Goal: Information Seeking & Learning: Learn about a topic

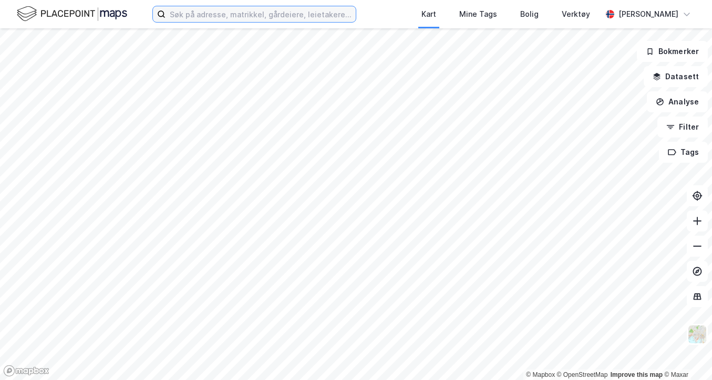
click at [223, 9] on input at bounding box center [261, 14] width 190 height 16
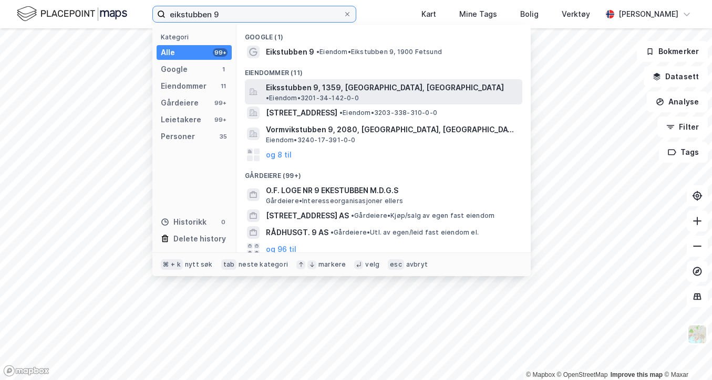
type input "eikstubben 9"
click at [355, 87] on span "Eiksstubben 9, 1359, [GEOGRAPHIC_DATA], [GEOGRAPHIC_DATA]" at bounding box center [385, 87] width 238 height 13
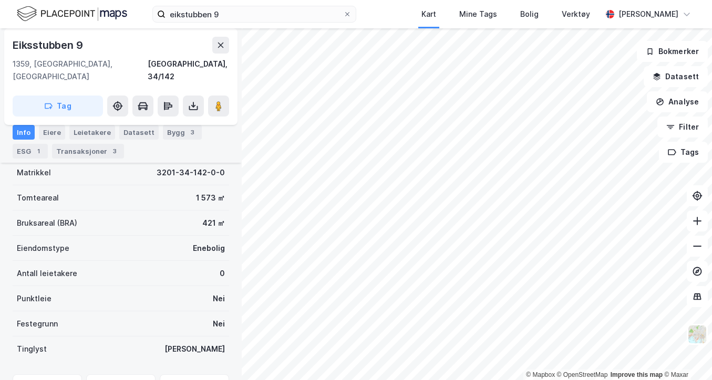
scroll to position [92, 0]
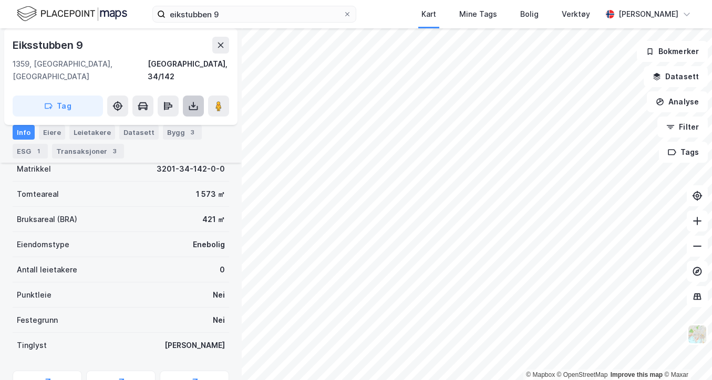
click at [198, 96] on button at bounding box center [193, 106] width 21 height 21
click at [161, 123] on div "Last ned grunnbok" at bounding box center [141, 127] width 61 height 8
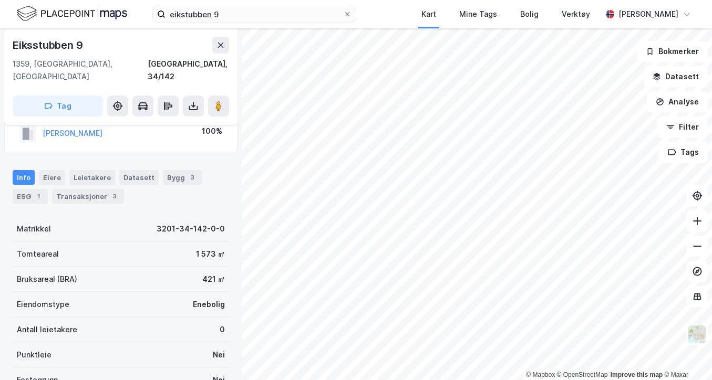
scroll to position [0, 0]
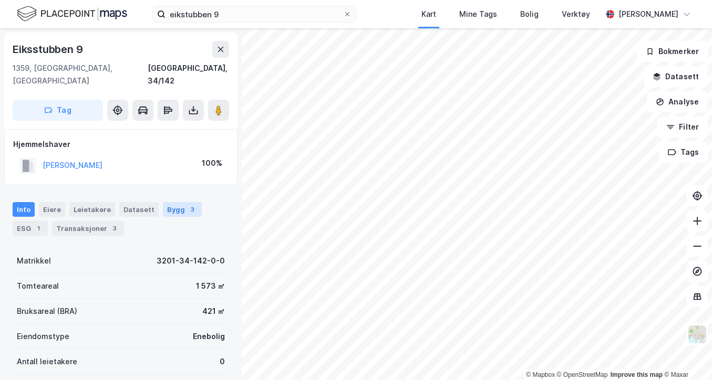
click at [172, 202] on div "Bygg 3" at bounding box center [182, 209] width 39 height 15
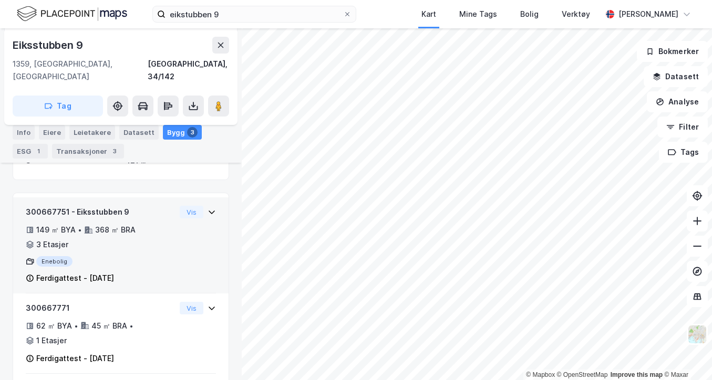
scroll to position [120, 0]
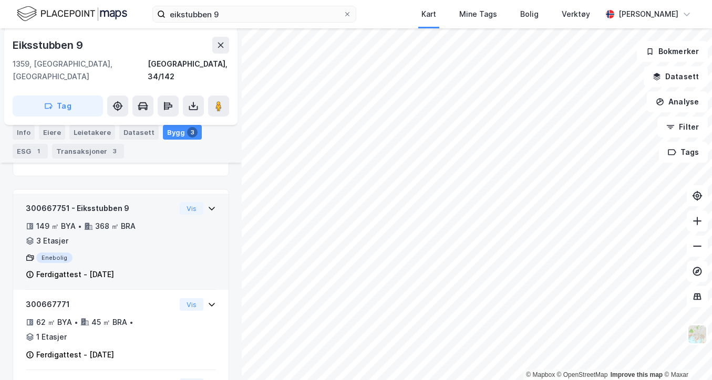
click at [212, 207] on icon at bounding box center [212, 209] width 6 height 4
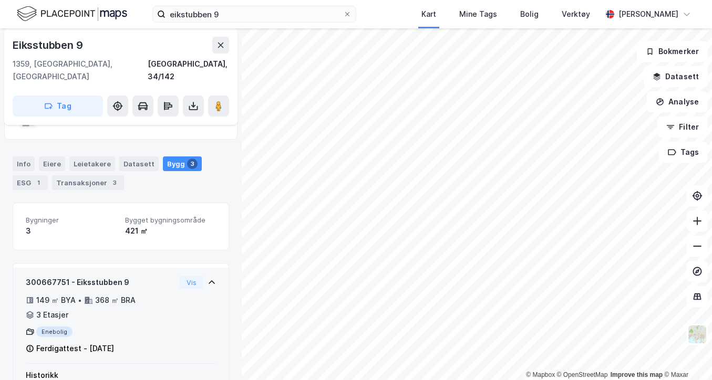
scroll to position [39, 0]
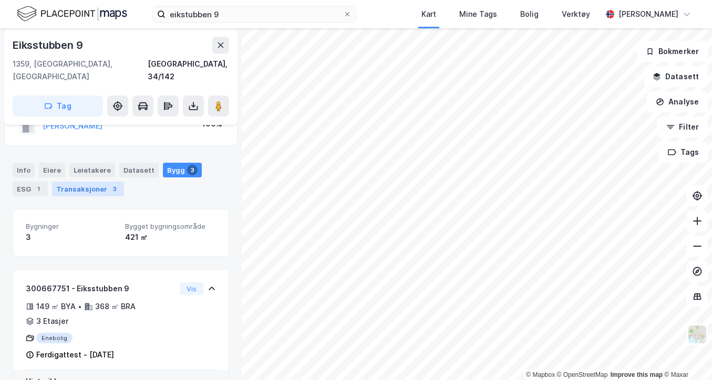
click at [102, 182] on div "Transaksjoner 3" at bounding box center [88, 189] width 72 height 15
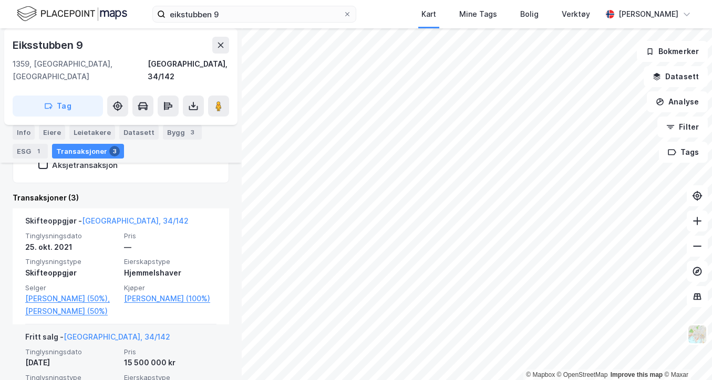
scroll to position [225, 0]
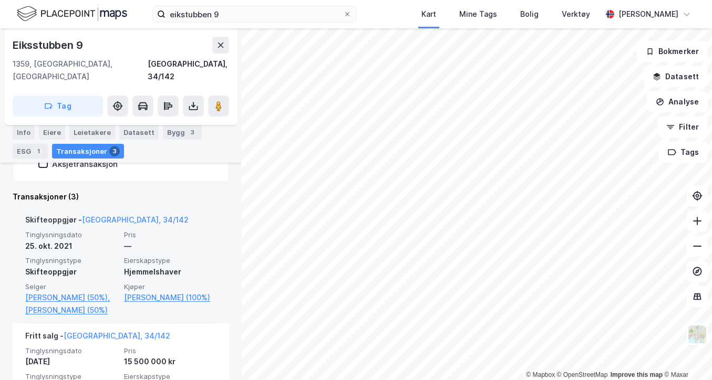
click at [182, 231] on span "Pris" at bounding box center [170, 235] width 92 height 9
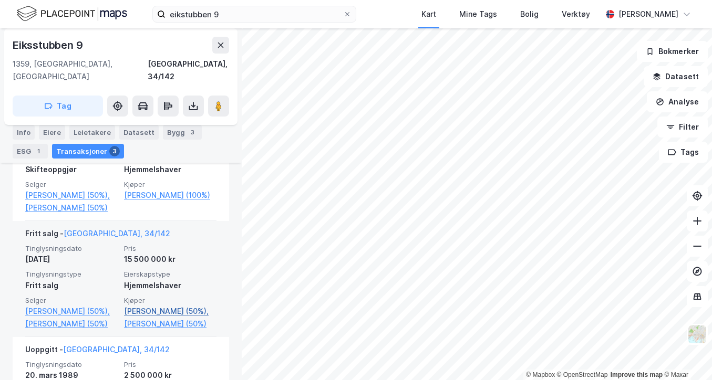
scroll to position [328, 0]
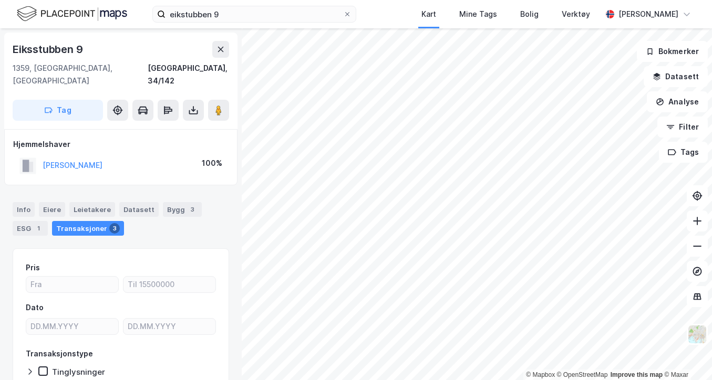
scroll to position [3, 0]
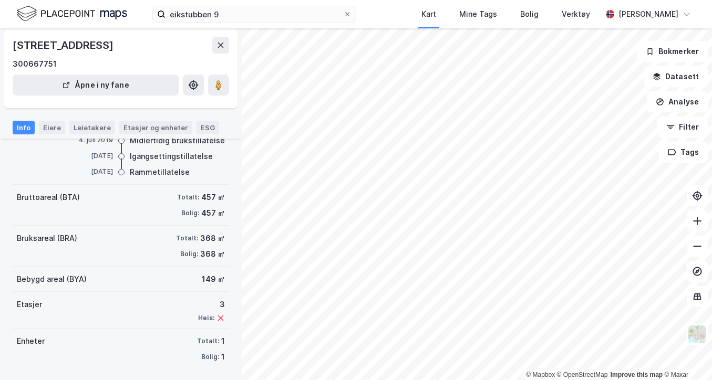
scroll to position [128, 0]
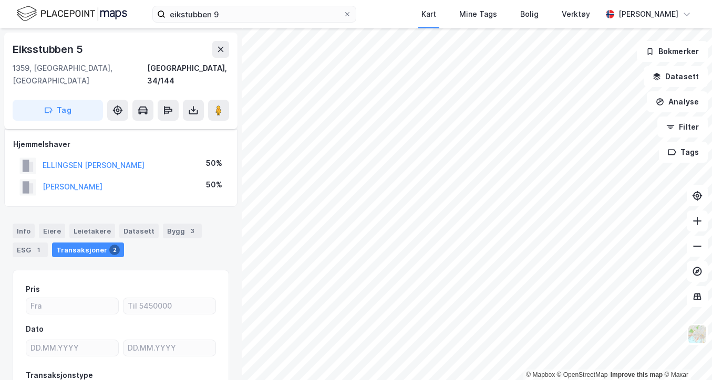
scroll to position [74, 0]
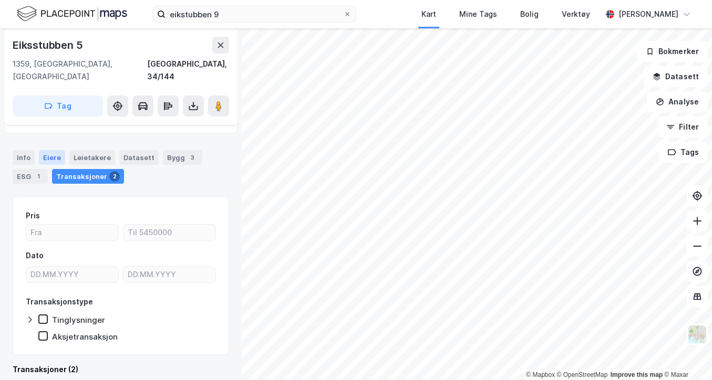
click at [48, 150] on div "Eiere" at bounding box center [52, 157] width 26 height 15
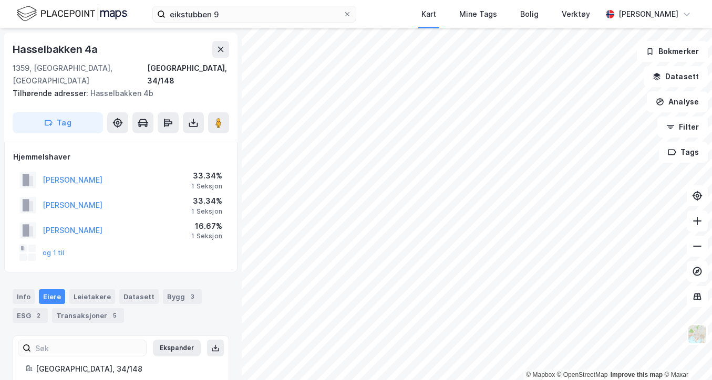
scroll to position [65, 0]
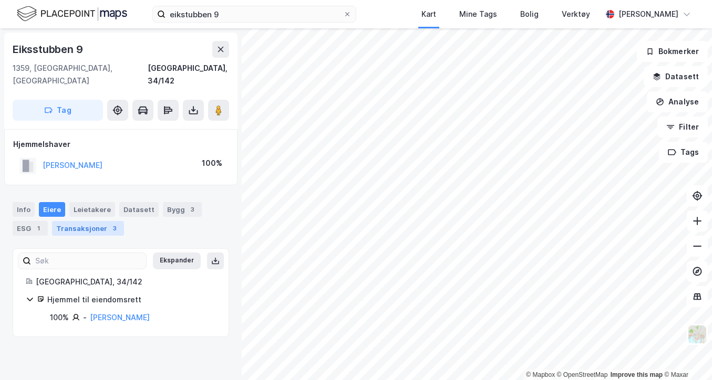
click at [68, 221] on div "Transaksjoner 3" at bounding box center [88, 228] width 72 height 15
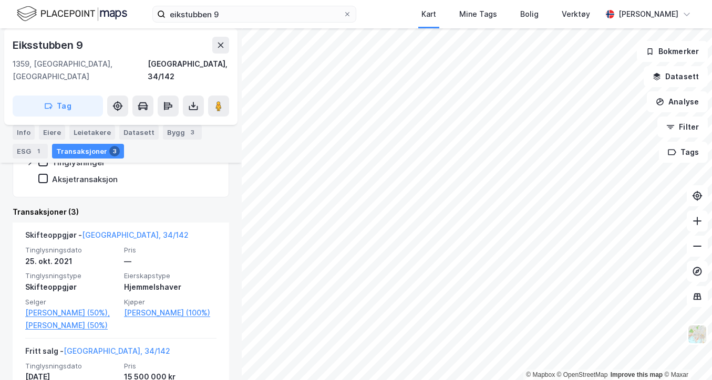
scroll to position [211, 0]
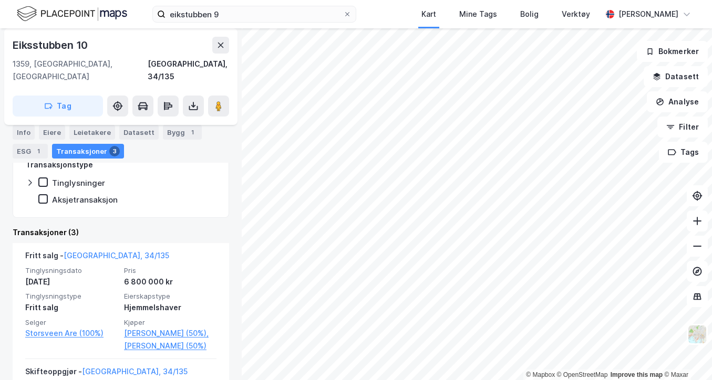
scroll to position [74, 0]
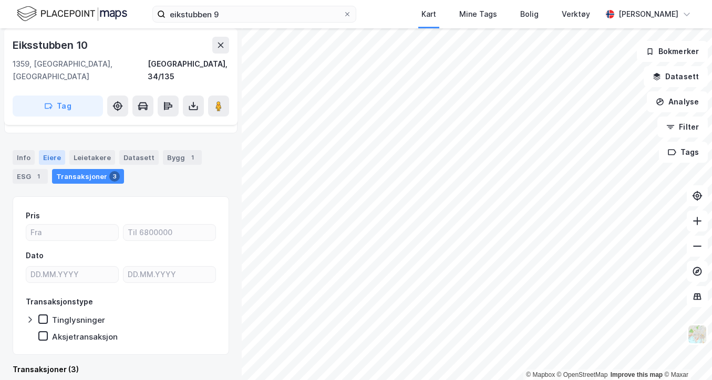
click at [53, 150] on div "Eiere" at bounding box center [52, 157] width 26 height 15
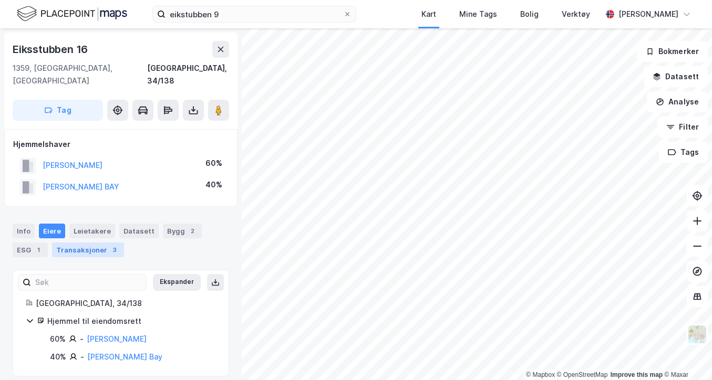
click at [66, 243] on div "Transaksjoner 3" at bounding box center [88, 250] width 72 height 15
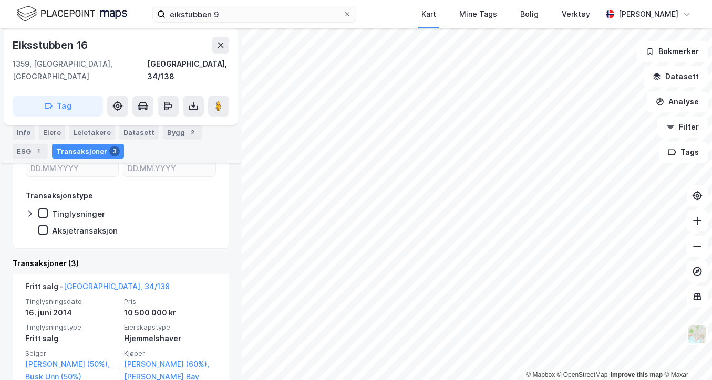
scroll to position [183, 0]
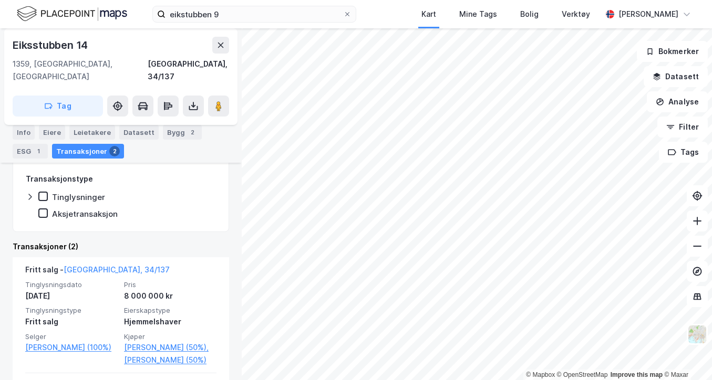
scroll to position [202, 0]
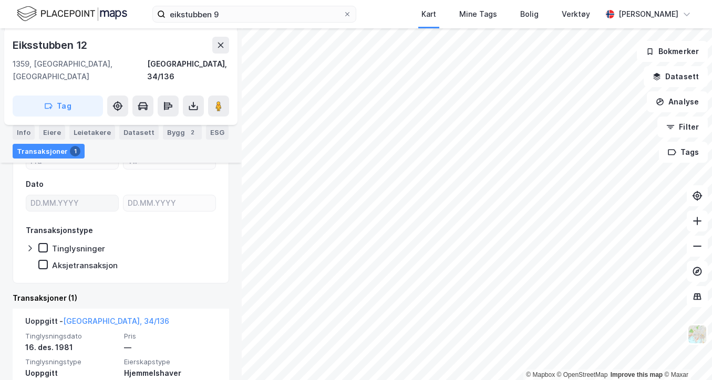
scroll to position [189, 0]
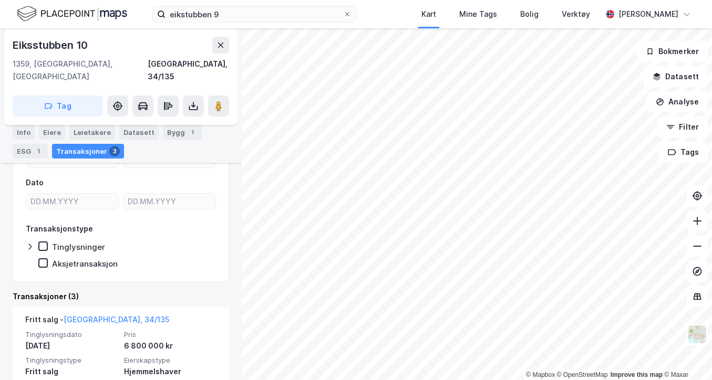
scroll to position [149, 0]
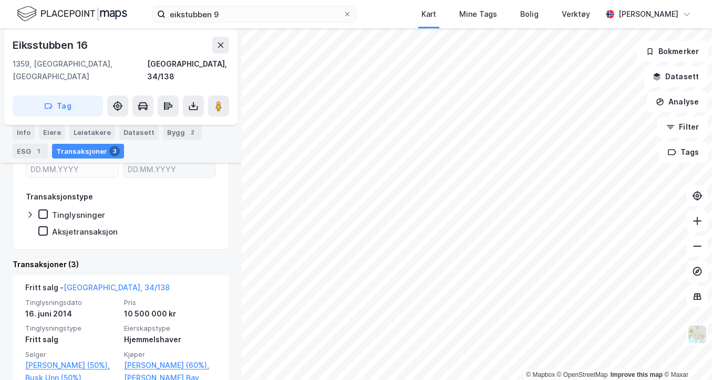
scroll to position [179, 0]
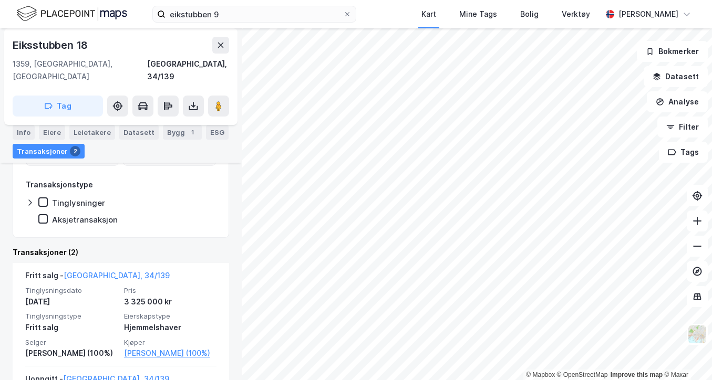
scroll to position [174, 0]
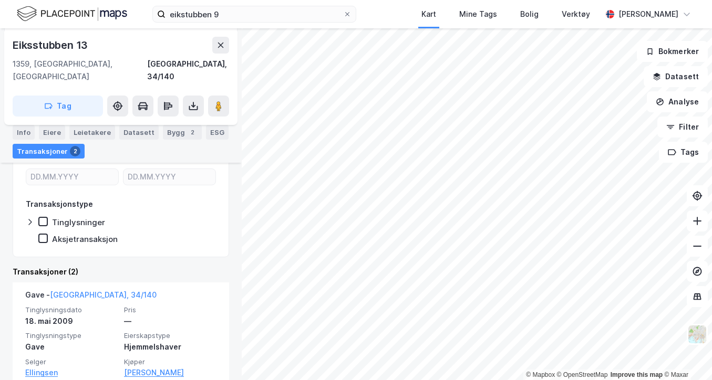
scroll to position [171, 0]
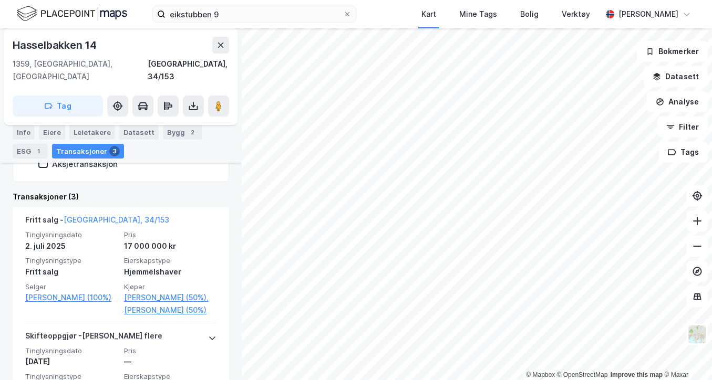
scroll to position [249, 0]
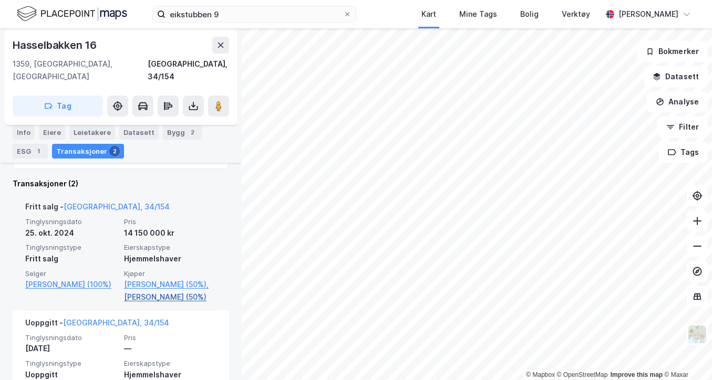
scroll to position [166, 0]
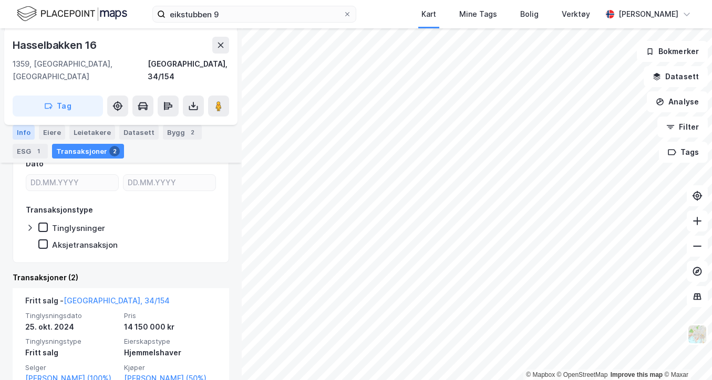
click at [20, 132] on div "Info" at bounding box center [24, 132] width 22 height 15
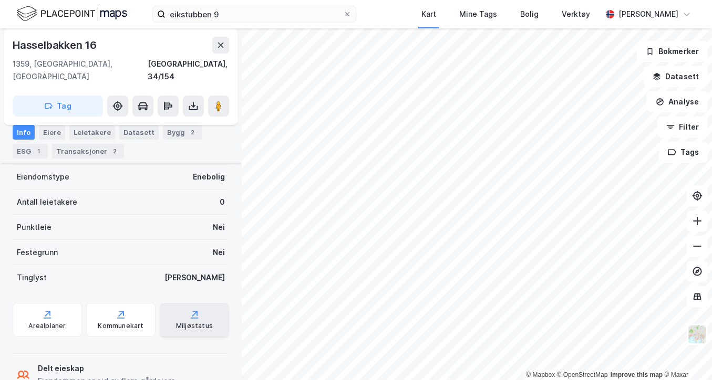
scroll to position [182, 0]
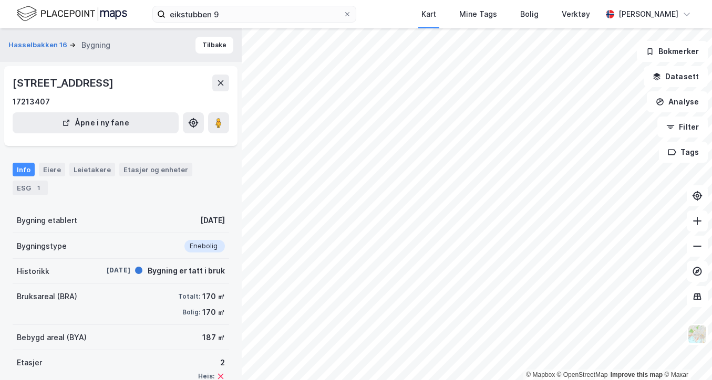
scroll to position [42, 0]
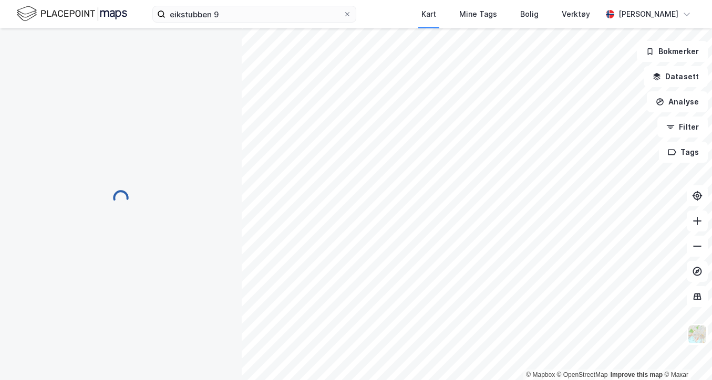
scroll to position [42, 0]
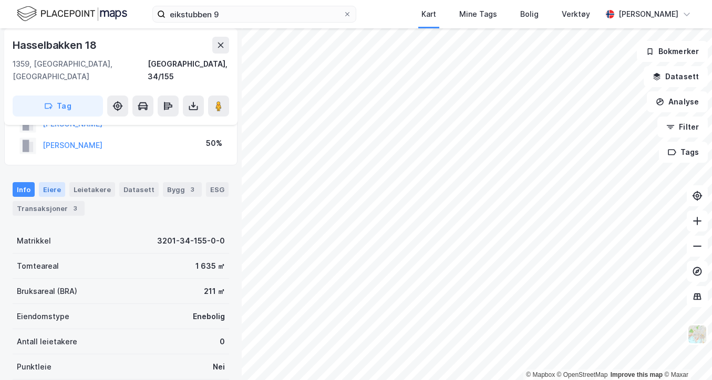
click at [48, 182] on div "Eiere" at bounding box center [52, 189] width 26 height 15
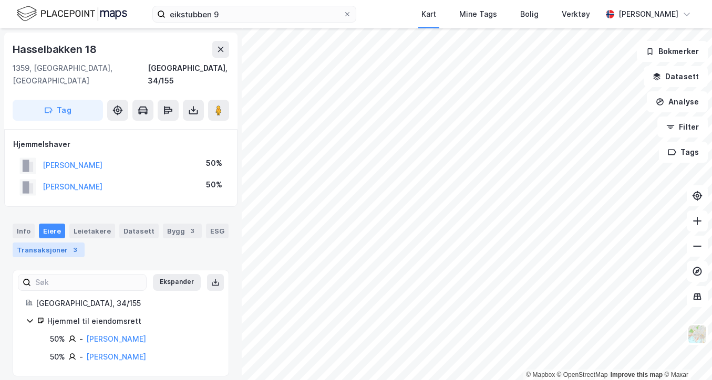
click at [57, 243] on div "Transaksjoner 3" at bounding box center [49, 250] width 72 height 15
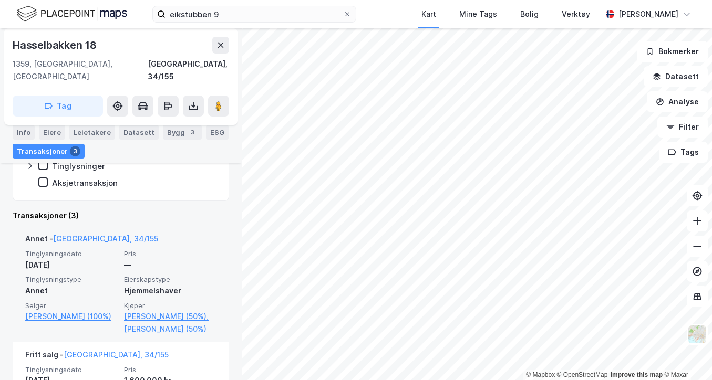
scroll to position [238, 0]
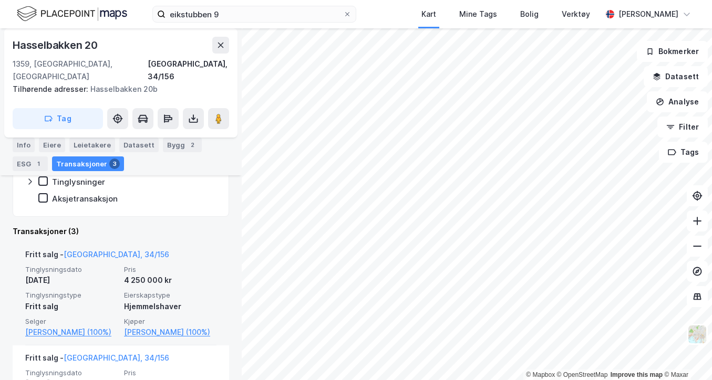
scroll to position [203, 0]
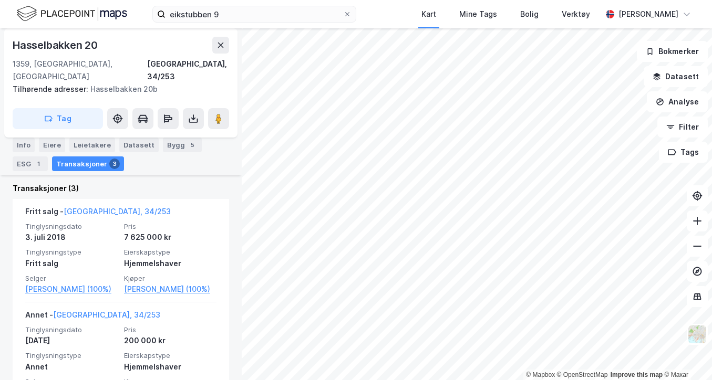
scroll to position [248, 0]
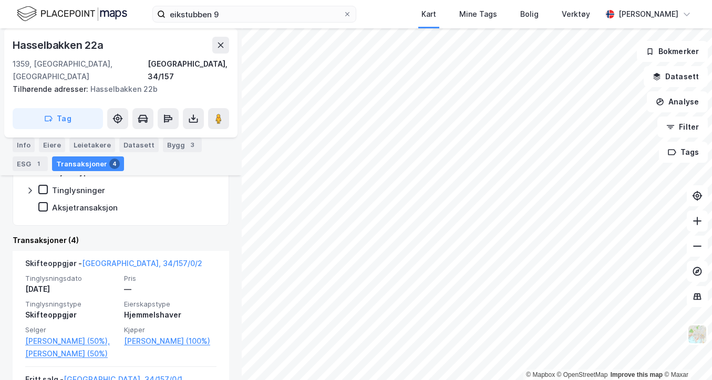
scroll to position [251, 0]
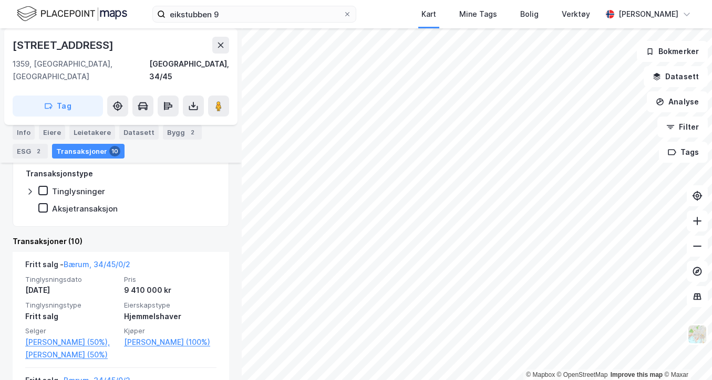
scroll to position [232, 0]
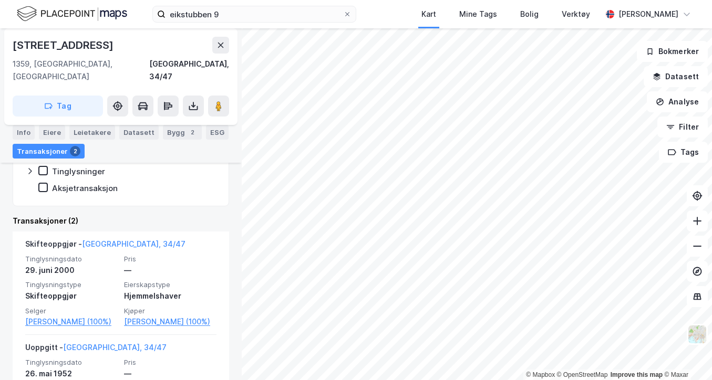
scroll to position [199, 0]
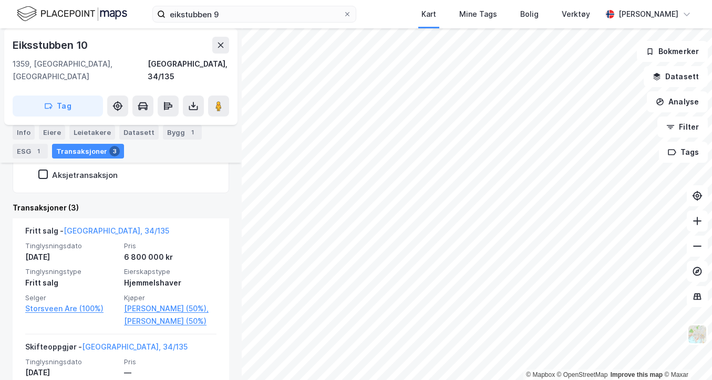
scroll to position [236, 0]
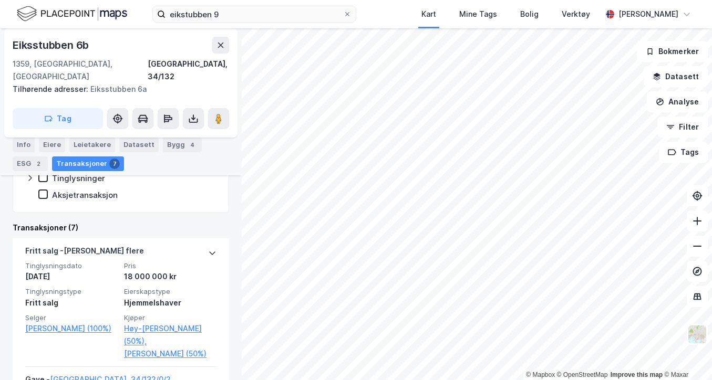
scroll to position [236, 0]
click at [18, 144] on div "Info" at bounding box center [24, 145] width 22 height 15
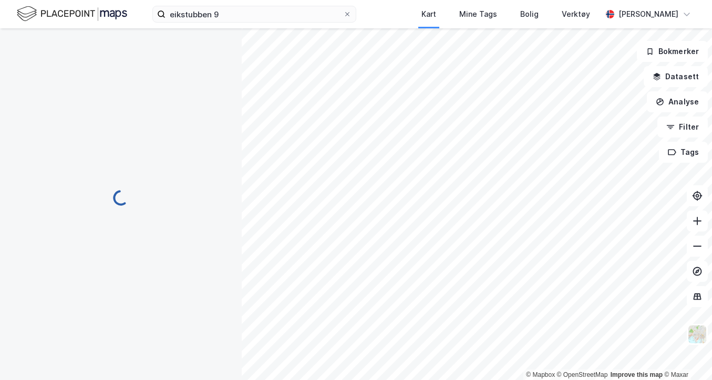
scroll to position [42, 0]
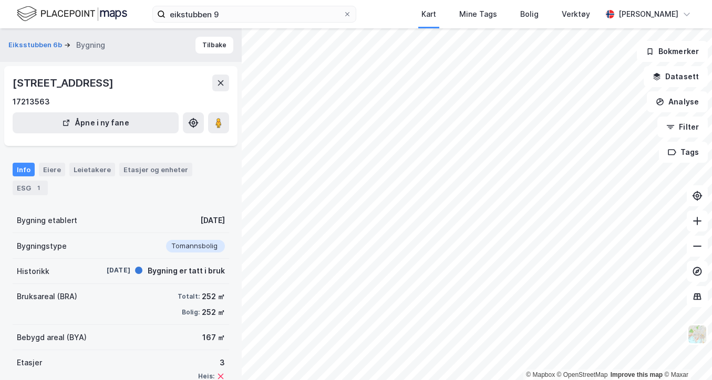
scroll to position [42, 0]
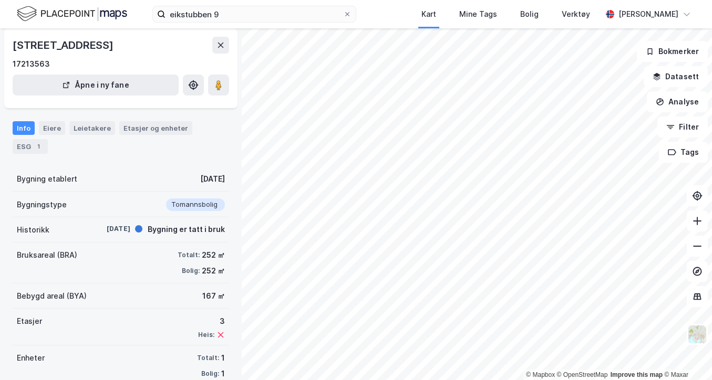
scroll to position [56, 0]
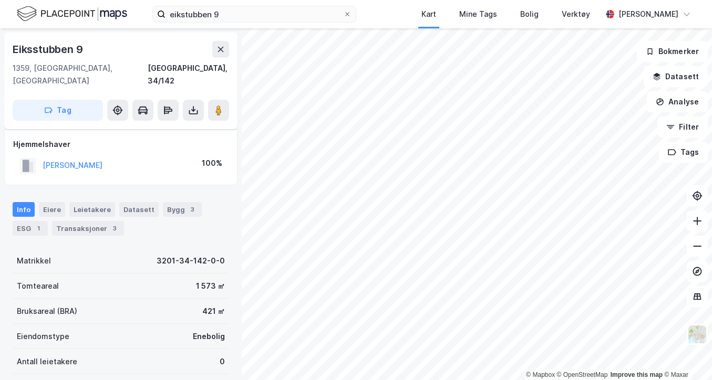
scroll to position [56, 0]
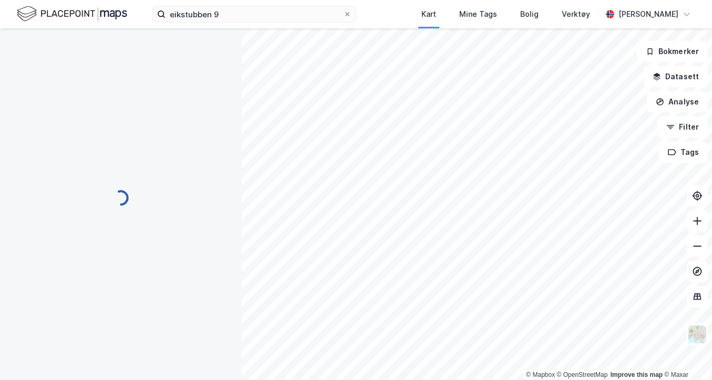
scroll to position [56, 0]
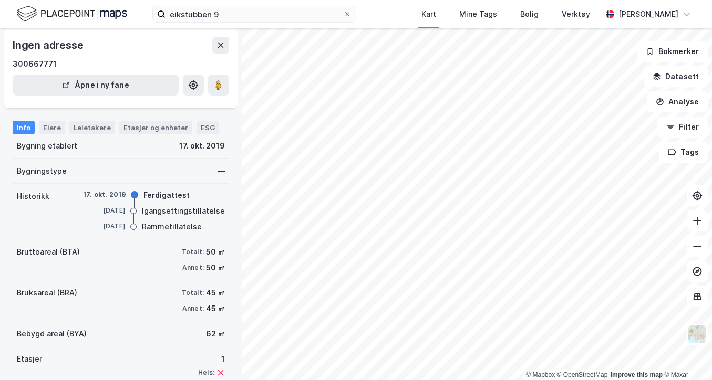
scroll to position [89, 0]
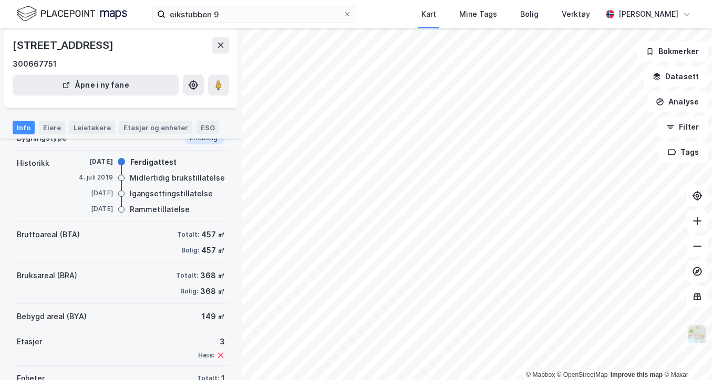
click at [691, 327] on img at bounding box center [697, 335] width 20 height 20
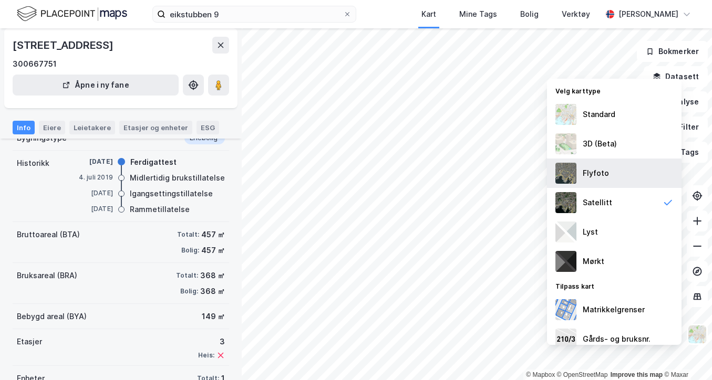
click at [611, 172] on div "Flyfoto" at bounding box center [614, 173] width 135 height 29
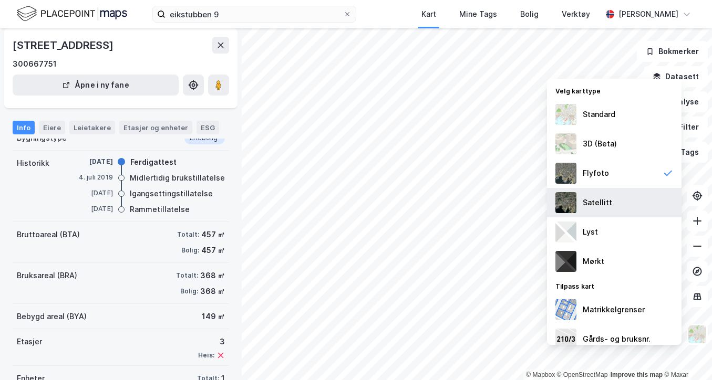
click at [621, 201] on div "Satellitt" at bounding box center [614, 202] width 135 height 29
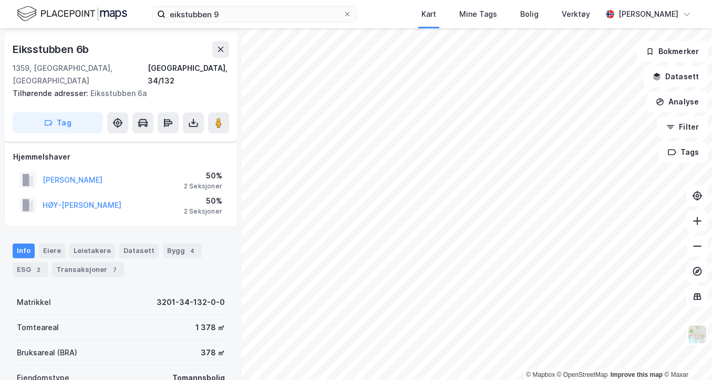
scroll to position [89, 0]
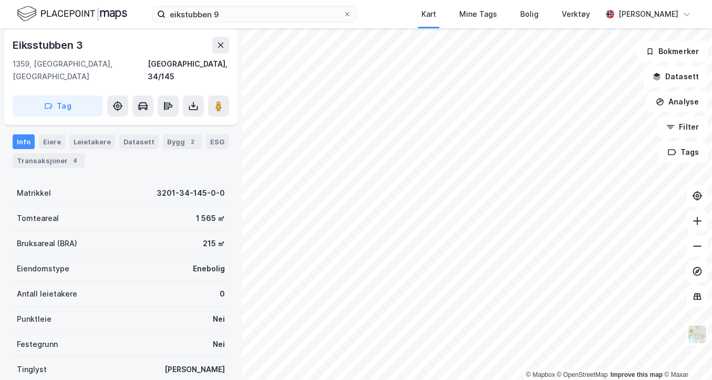
scroll to position [89, 0]
click at [54, 153] on div "Transaksjoner 4" at bounding box center [49, 160] width 72 height 15
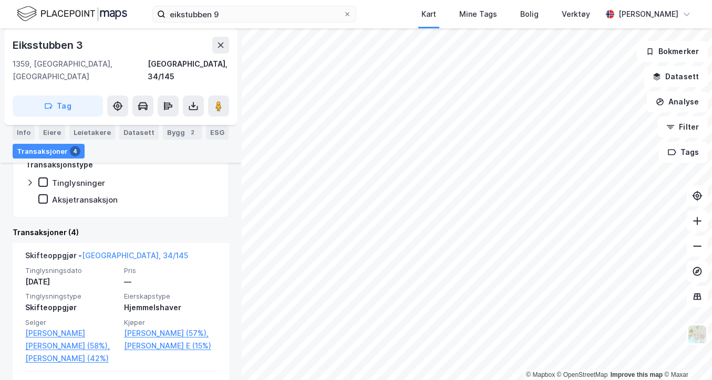
scroll to position [228, 0]
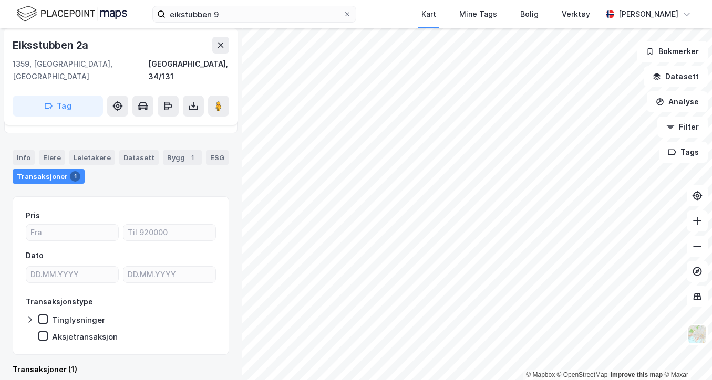
scroll to position [168, 0]
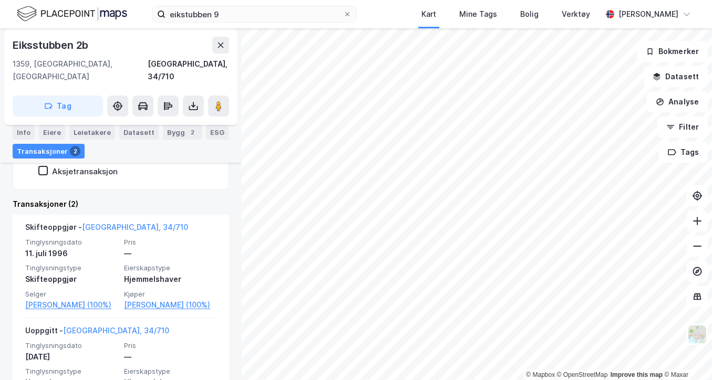
scroll to position [221, 0]
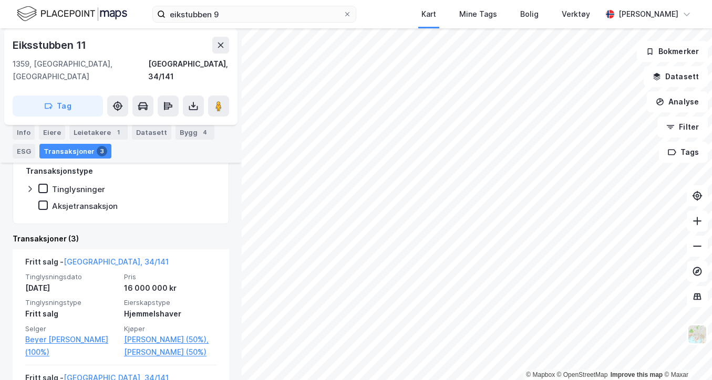
scroll to position [209, 0]
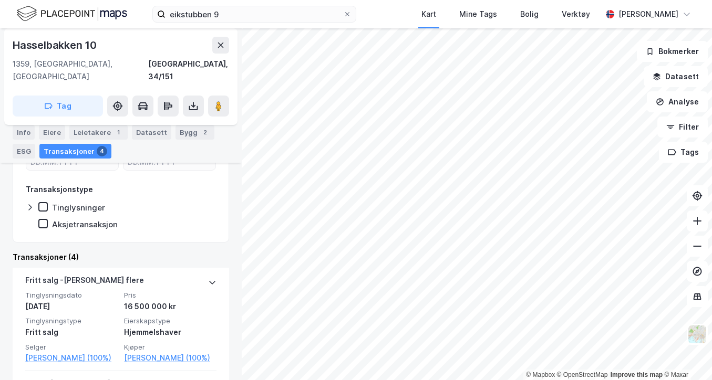
scroll to position [166, 0]
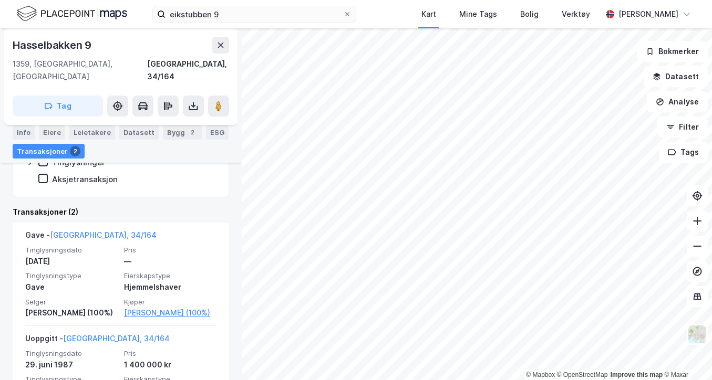
scroll to position [211, 0]
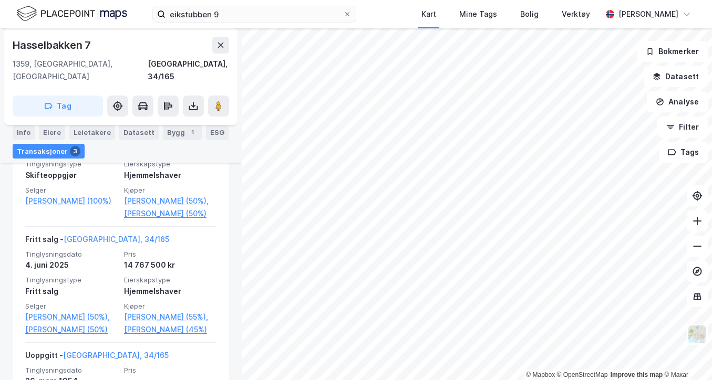
scroll to position [345, 0]
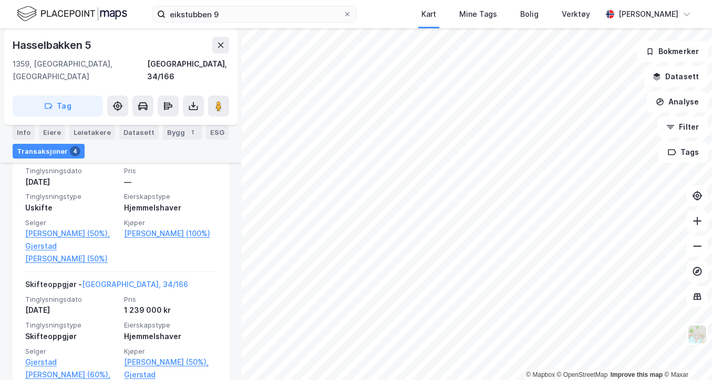
scroll to position [291, 0]
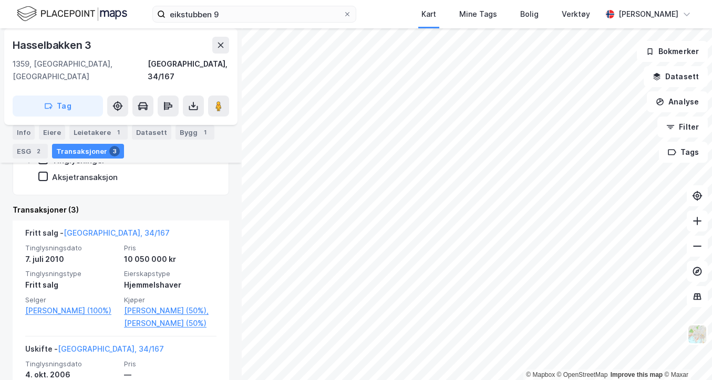
scroll to position [234, 0]
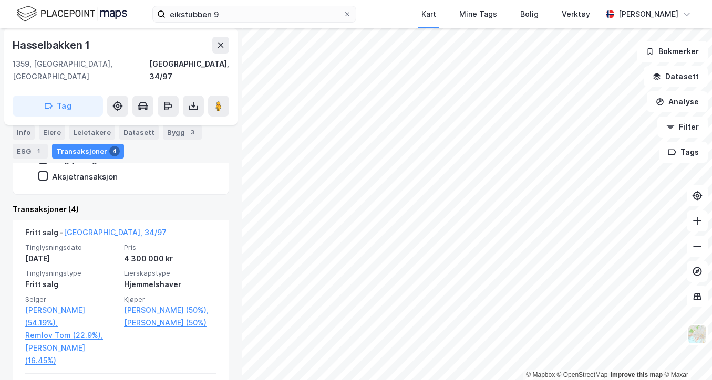
scroll to position [74, 0]
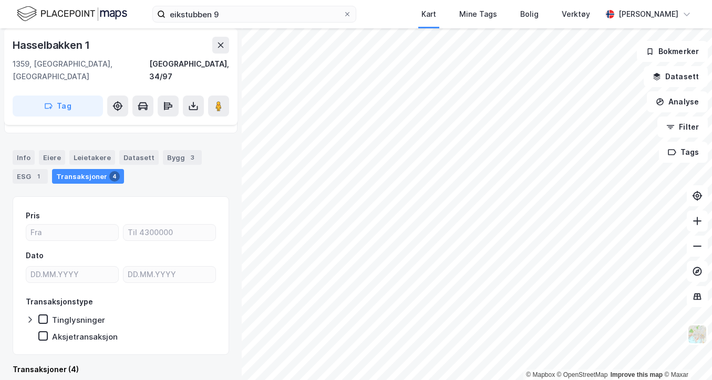
scroll to position [74, 0]
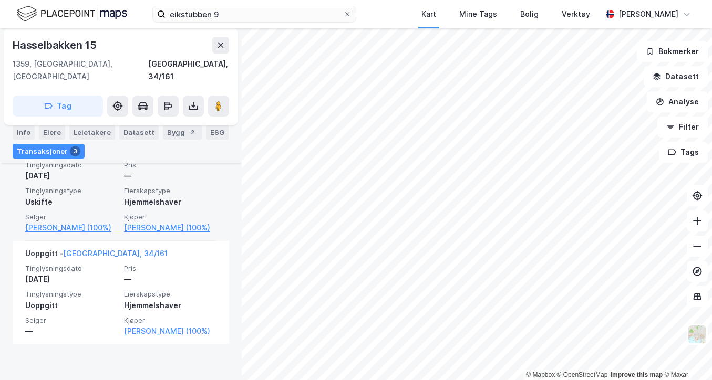
scroll to position [434, 0]
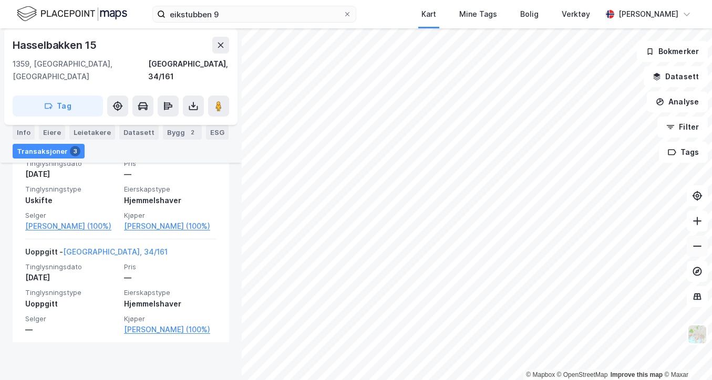
click at [705, 249] on button at bounding box center [697, 246] width 21 height 21
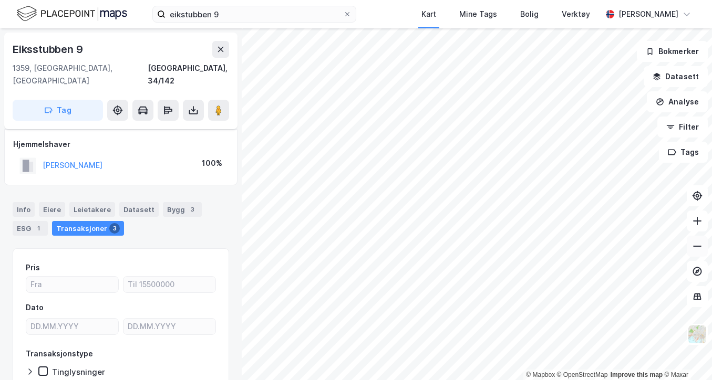
scroll to position [52, 0]
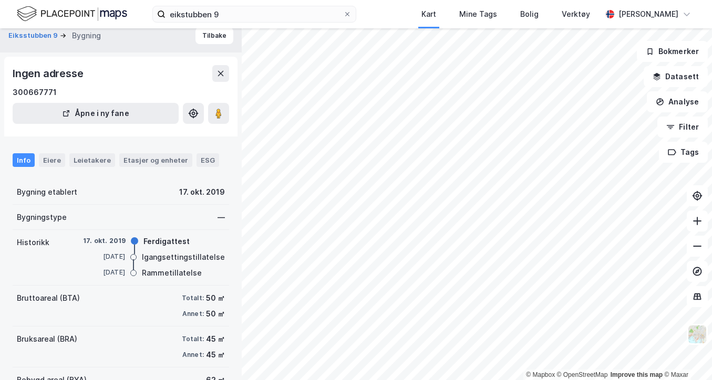
scroll to position [8, 0]
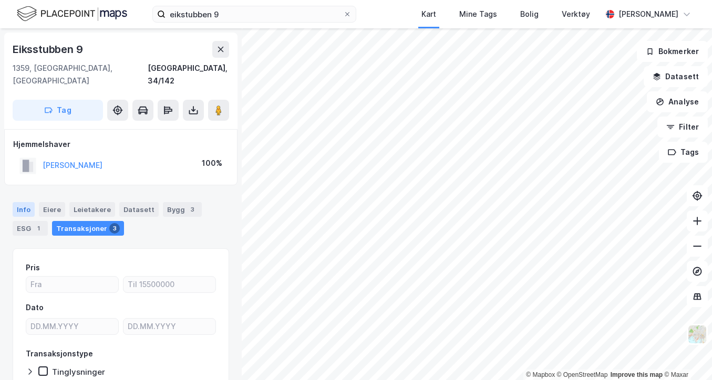
click at [29, 202] on div "Info" at bounding box center [24, 209] width 22 height 15
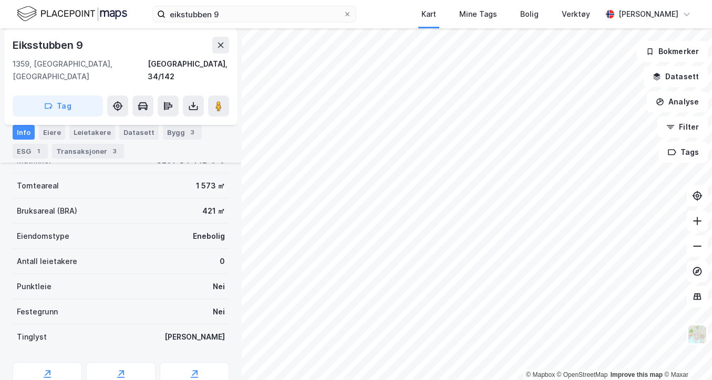
scroll to position [98, 0]
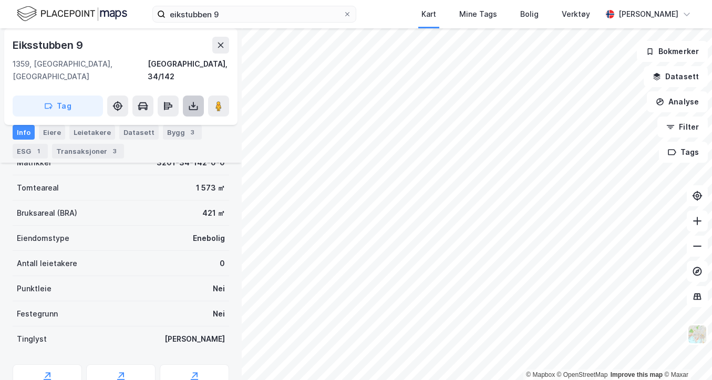
click at [192, 101] on icon at bounding box center [193, 106] width 11 height 11
click at [179, 140] on div "Last ned matrikkelrapport" at bounding box center [154, 144] width 87 height 8
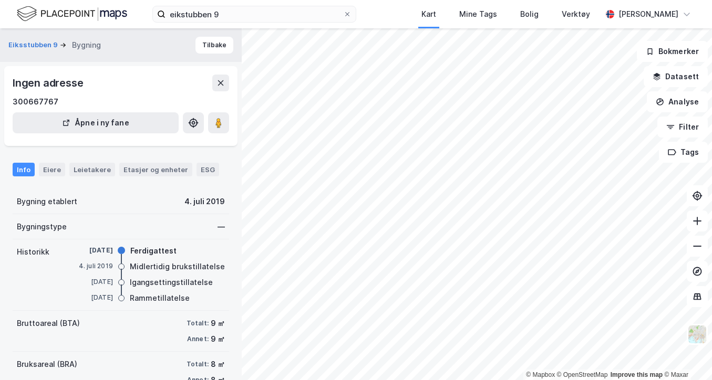
scroll to position [98, 0]
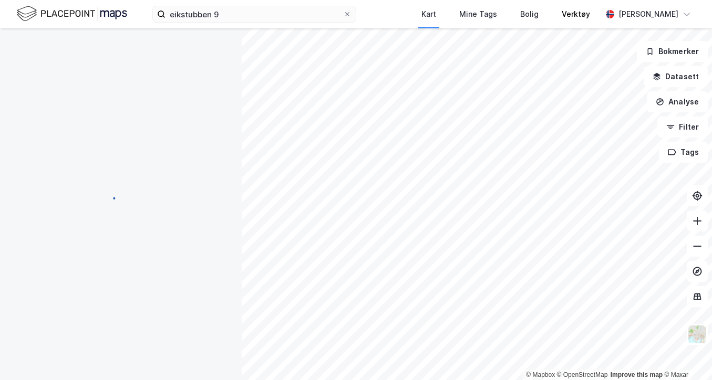
scroll to position [98, 0]
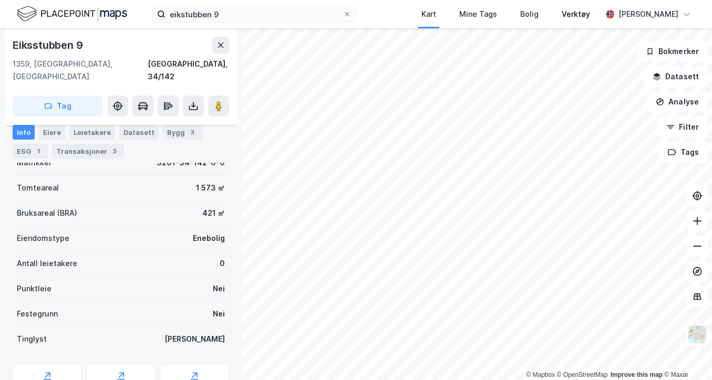
scroll to position [98, 0]
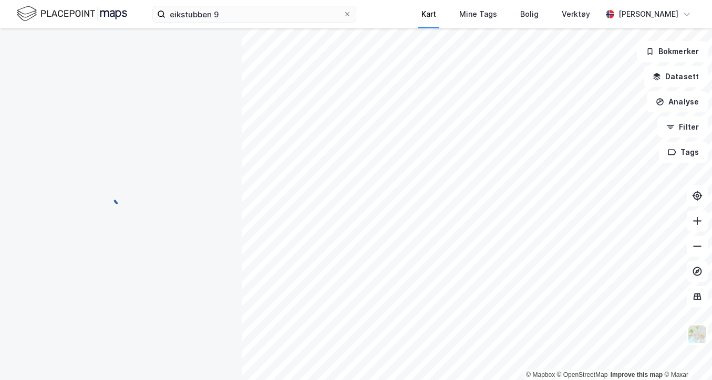
scroll to position [98, 0]
